Goal: Check status: Check status

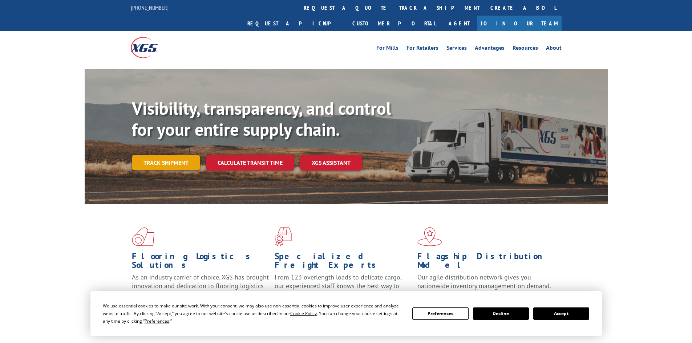
click at [172, 155] on link "Track shipment" at bounding box center [166, 162] width 68 height 15
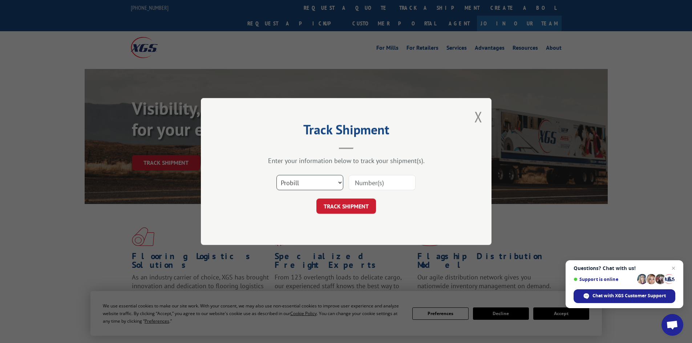
click at [324, 184] on select "Select category... Probill BOL PO" at bounding box center [310, 182] width 67 height 15
select select "bol"
click at [277, 175] on select "Select category... Probill BOL PO" at bounding box center [310, 182] width 67 height 15
click at [364, 184] on input at bounding box center [382, 182] width 67 height 15
paste input "8639949"
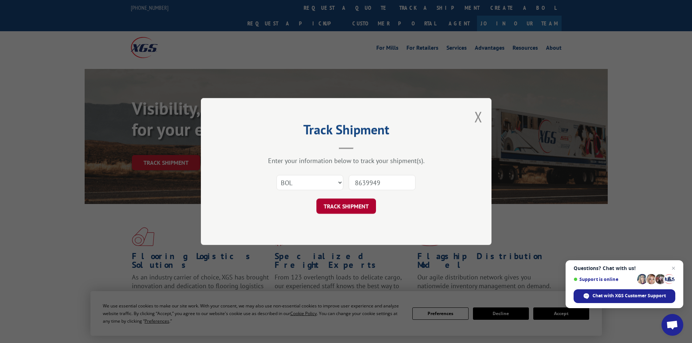
type input "8639949"
click at [353, 208] on button "TRACK SHIPMENT" at bounding box center [347, 206] width 60 height 15
